Goal: Check status

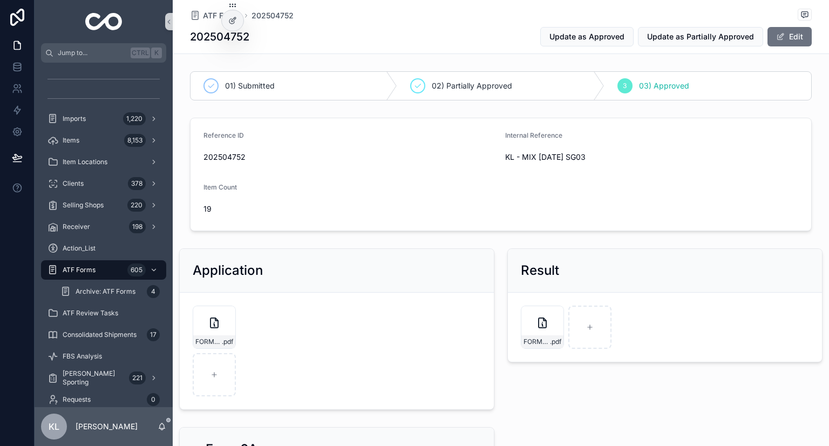
drag, startPoint x: 109, startPoint y: 272, endPoint x: 129, endPoint y: 261, distance: 23.2
click at [109, 272] on div "ATF Forms 605" at bounding box center [104, 269] width 112 height 17
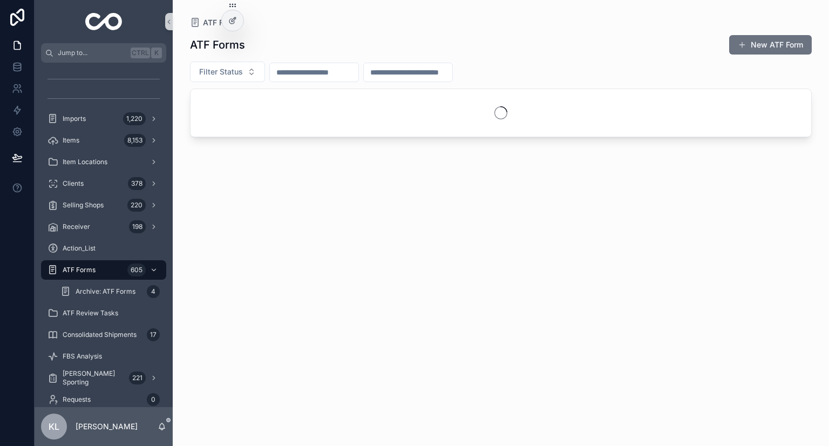
click at [316, 73] on input "scrollable content" at bounding box center [314, 72] width 89 height 15
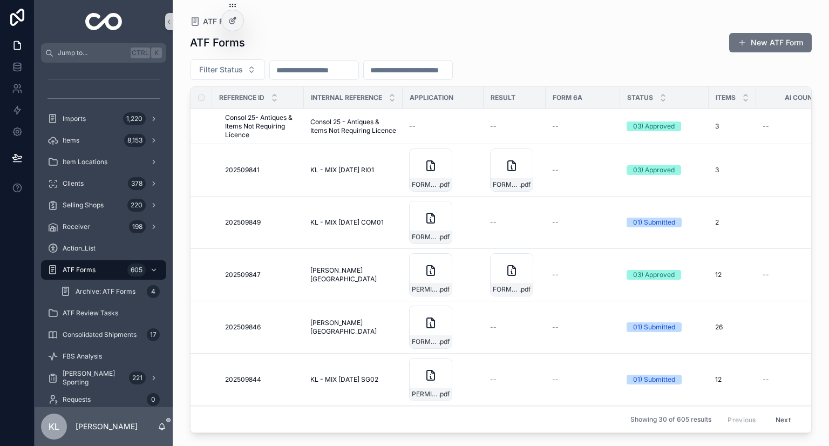
click at [450, 68] on input "scrollable content" at bounding box center [408, 70] width 89 height 15
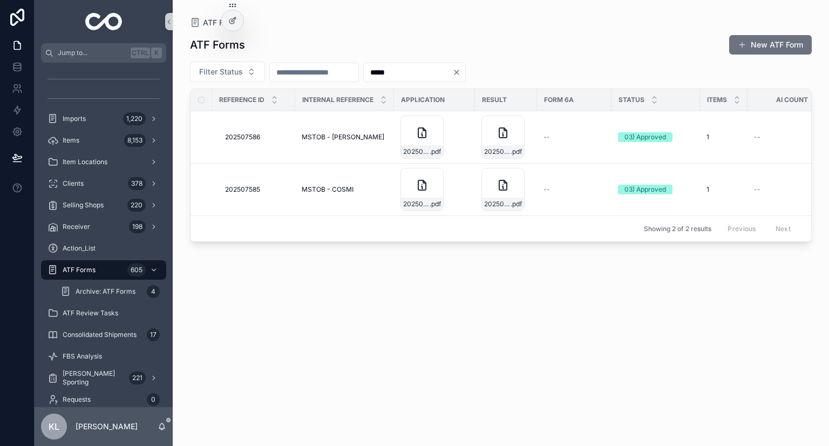
type input "*****"
click at [341, 189] on span "MSTOB - COSMI" at bounding box center [328, 189] width 52 height 9
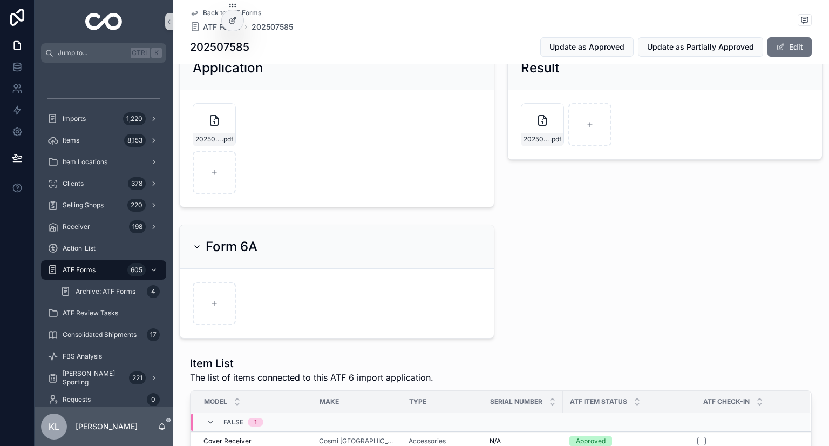
scroll to position [216, 0]
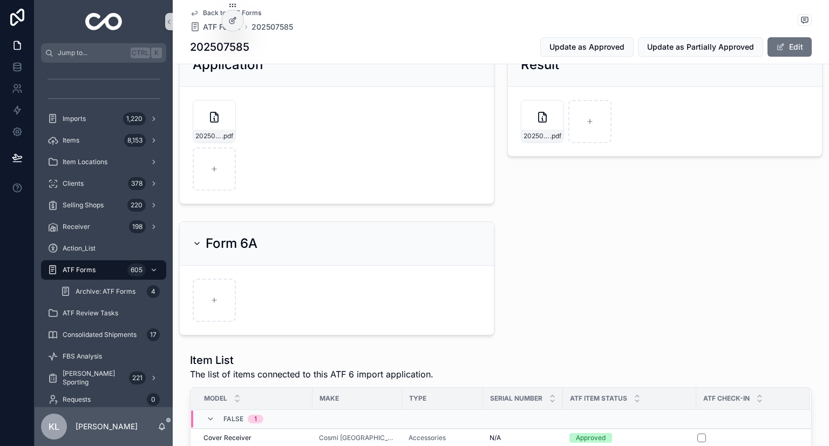
click at [535, 137] on span "202507585-FORM6PARTI-APPROVED-MSTOB---COSMI.pdf" at bounding box center [537, 136] width 26 height 9
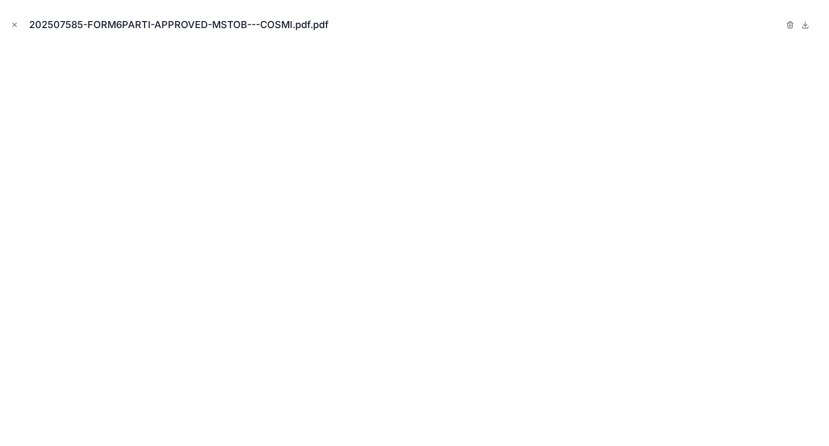
click at [16, 26] on icon "Close modal" at bounding box center [15, 25] width 4 height 4
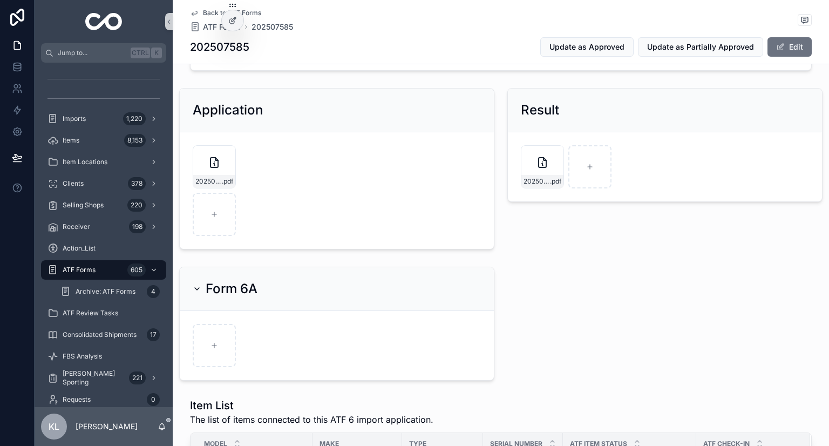
scroll to position [162, 0]
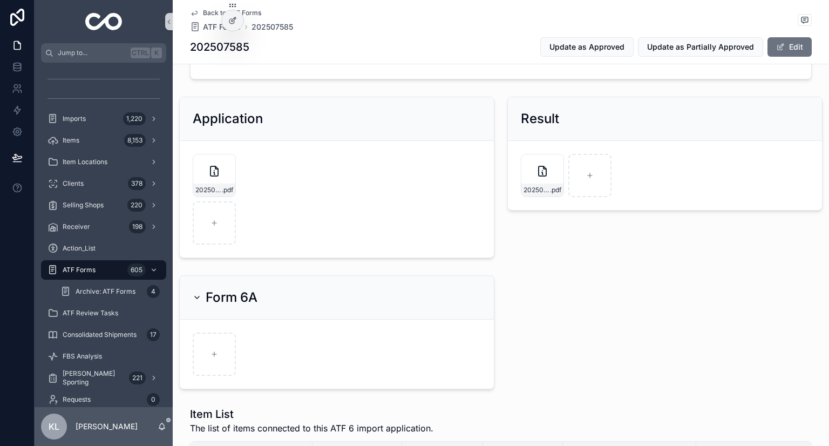
drag, startPoint x: 192, startPoint y: 184, endPoint x: 205, endPoint y: 185, distance: 13.5
click at [192, 184] on form "202507585-FORM6PARTI-SUBMITTED-MSTOB---COSMI.pdf .pdf" at bounding box center [337, 199] width 314 height 117
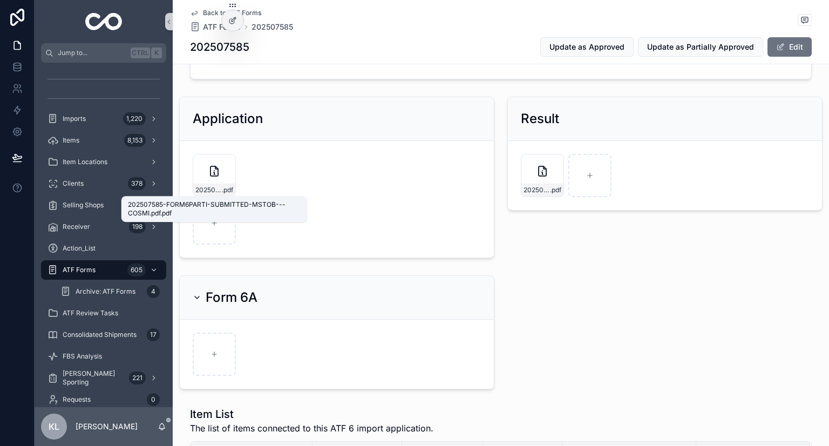
click at [208, 186] on span "202507585-FORM6PARTI-SUBMITTED-MSTOB---COSMI.pdf" at bounding box center [208, 190] width 26 height 9
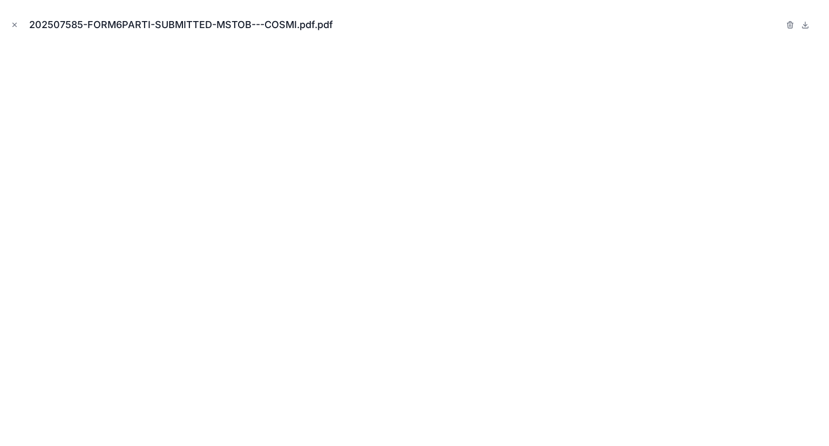
click at [14, 26] on icon "Close modal" at bounding box center [15, 25] width 8 height 8
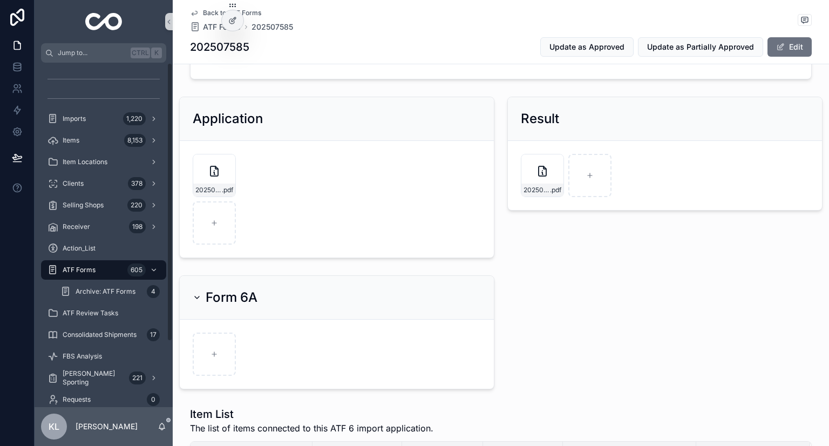
click at [543, 184] on div "202507585-FORM6PARTI-APPROVED-MSTOB---COSMI.pdf .pdf" at bounding box center [543, 190] width 42 height 13
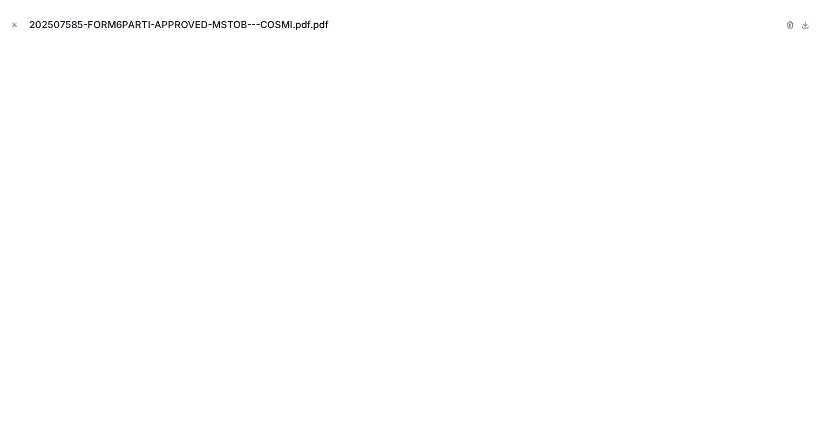
drag, startPoint x: 13, startPoint y: 25, endPoint x: 48, endPoint y: 32, distance: 35.7
click at [13, 25] on icon "Close modal" at bounding box center [15, 25] width 4 height 4
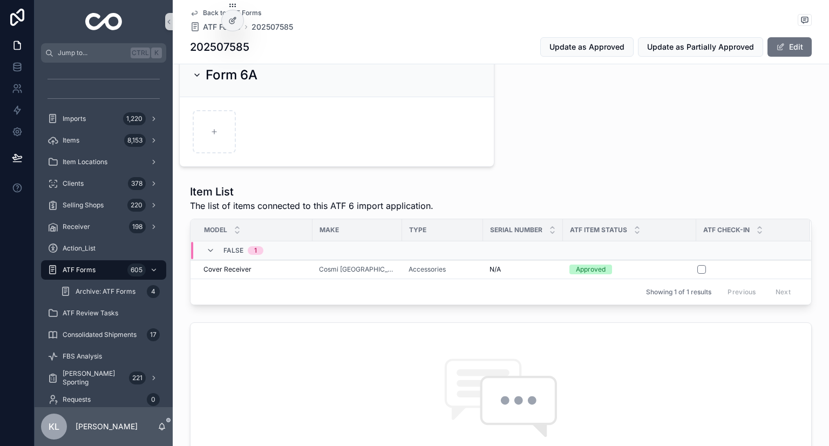
scroll to position [114, 0]
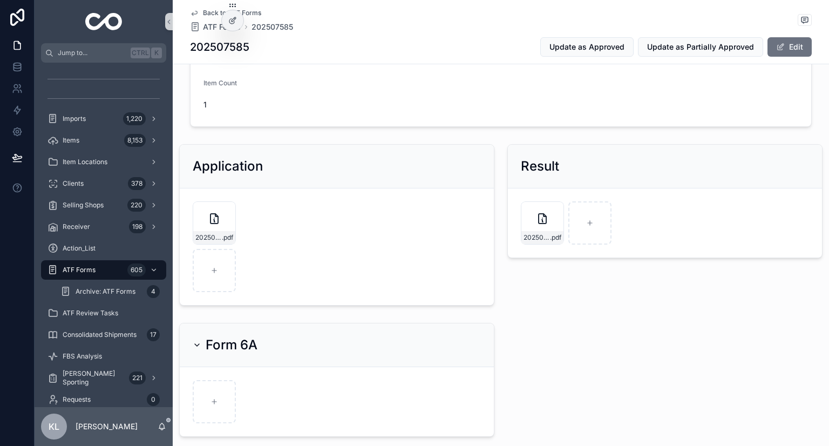
click at [546, 227] on div "202507585-FORM6PARTI-APPROVED-MSTOB---COSMI.pdf .pdf" at bounding box center [542, 222] width 43 height 43
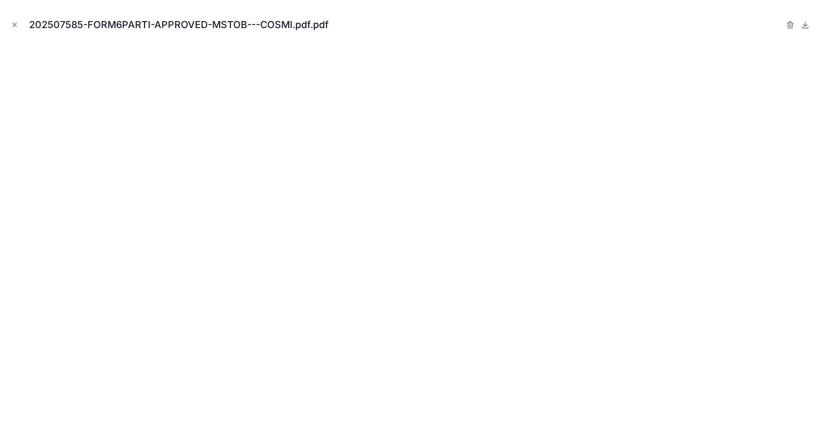
click at [10, 20] on button "Close modal" at bounding box center [15, 25] width 12 height 12
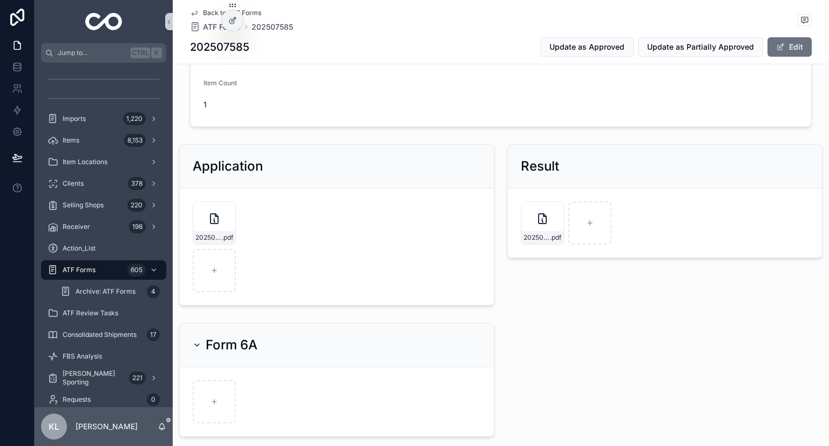
click at [535, 310] on div "01) Submitted 02) Partially Approved 3 03) Approved Reference ID 202507585 Inte…" at bounding box center [501, 414] width 657 height 902
